Goal: Task Accomplishment & Management: Use online tool/utility

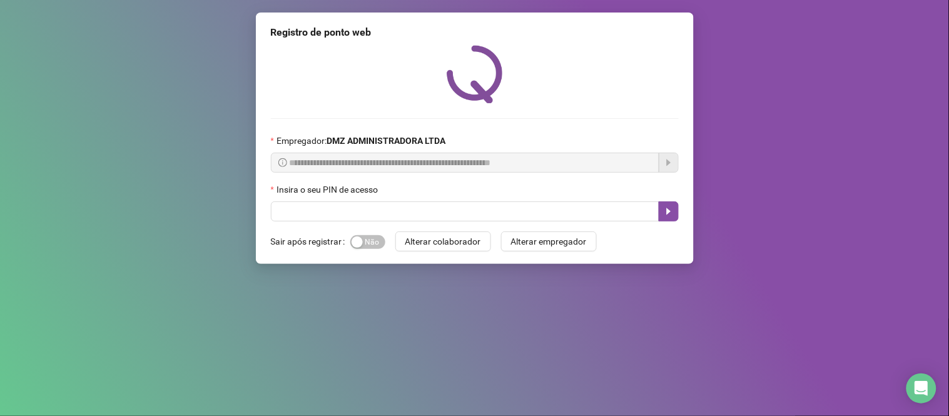
click at [387, 192] on div "Insira o seu PIN de acesso" at bounding box center [475, 192] width 408 height 19
click at [380, 191] on label "Insira o seu PIN de acesso" at bounding box center [328, 190] width 115 height 14
click at [382, 208] on div "Insira o seu PIN de acesso" at bounding box center [475, 202] width 408 height 39
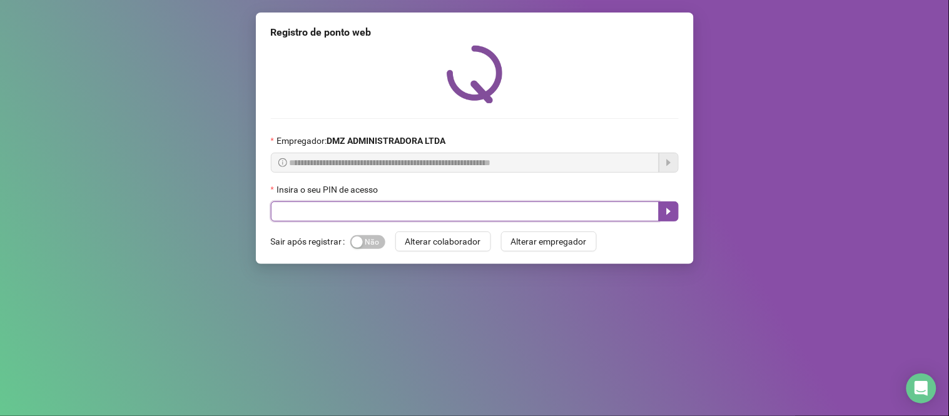
click at [376, 213] on input "text" at bounding box center [465, 211] width 389 height 20
type input "*****"
click at [664, 209] on icon "caret-right" at bounding box center [669, 211] width 10 height 10
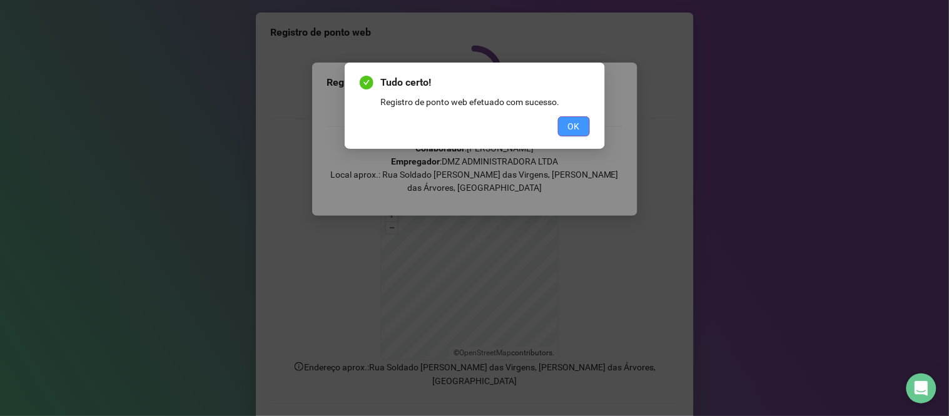
click at [564, 117] on button "OK" at bounding box center [574, 126] width 32 height 20
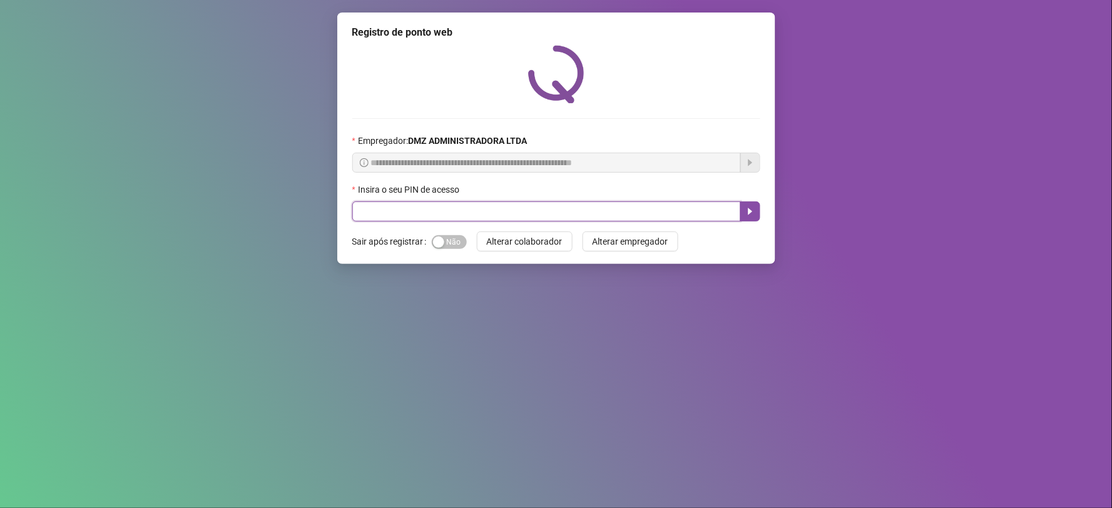
click at [567, 213] on input "text" at bounding box center [546, 211] width 389 height 20
type input "*****"
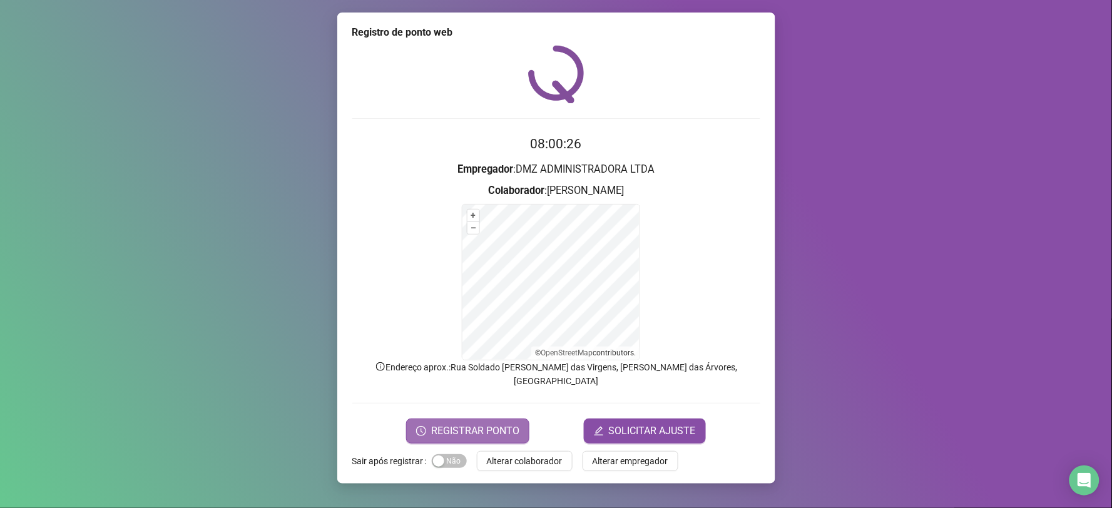
click at [466, 424] on span "REGISTRAR PONTO" at bounding box center [475, 431] width 88 height 15
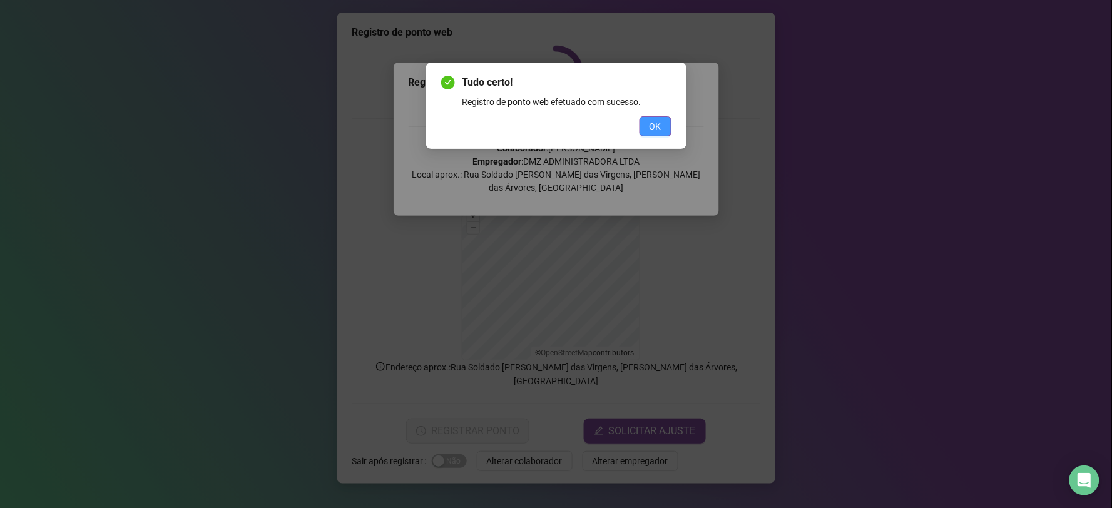
click at [654, 126] on span "OK" at bounding box center [655, 127] width 12 height 14
